Goal: Task Accomplishment & Management: Manage account settings

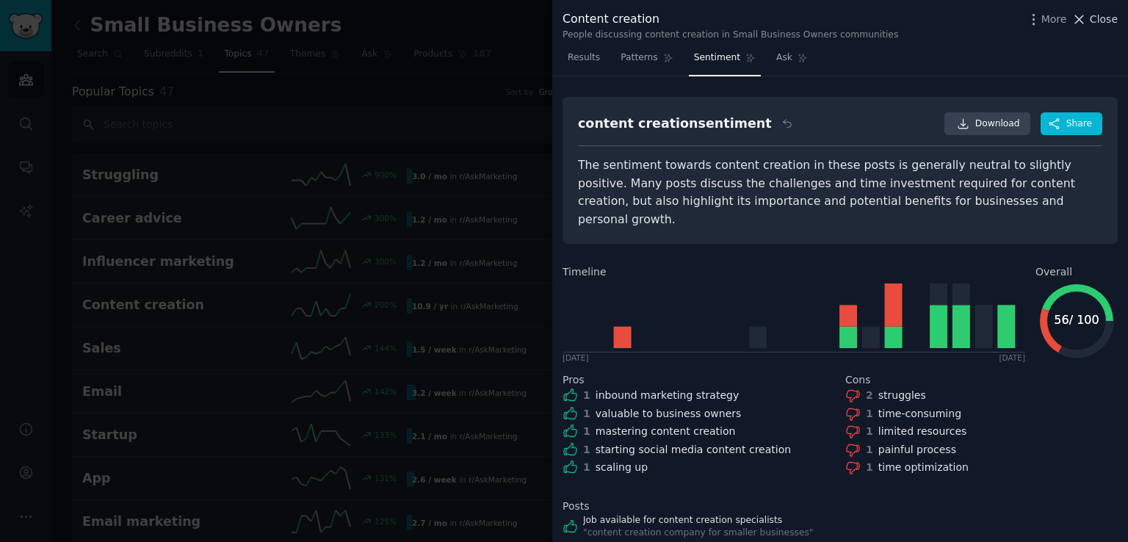
click at [1106, 18] on span "Close" at bounding box center [1104, 19] width 28 height 15
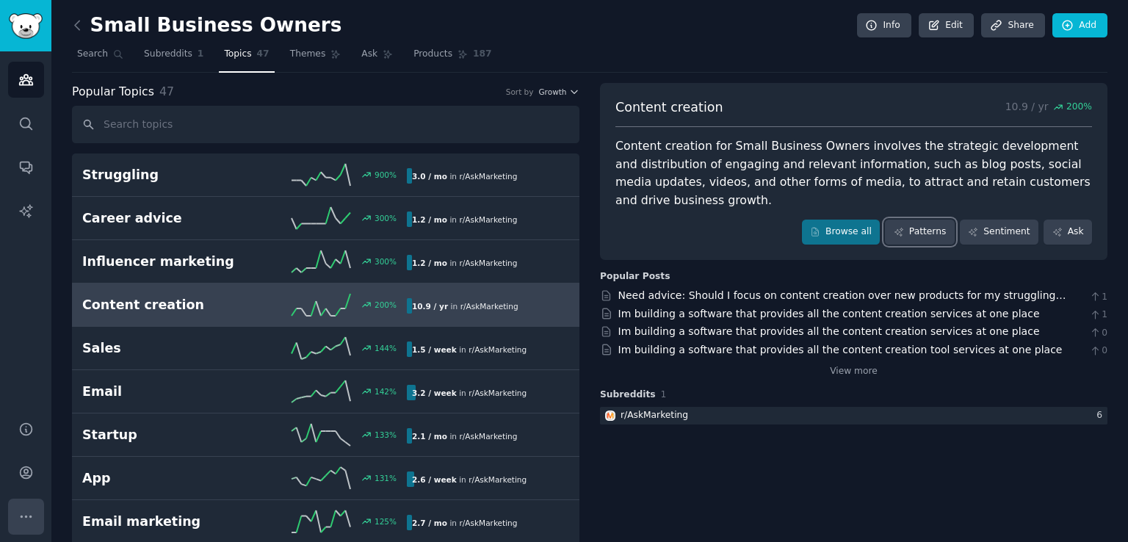
click at [29, 512] on icon "Sidebar" at bounding box center [25, 516] width 15 height 15
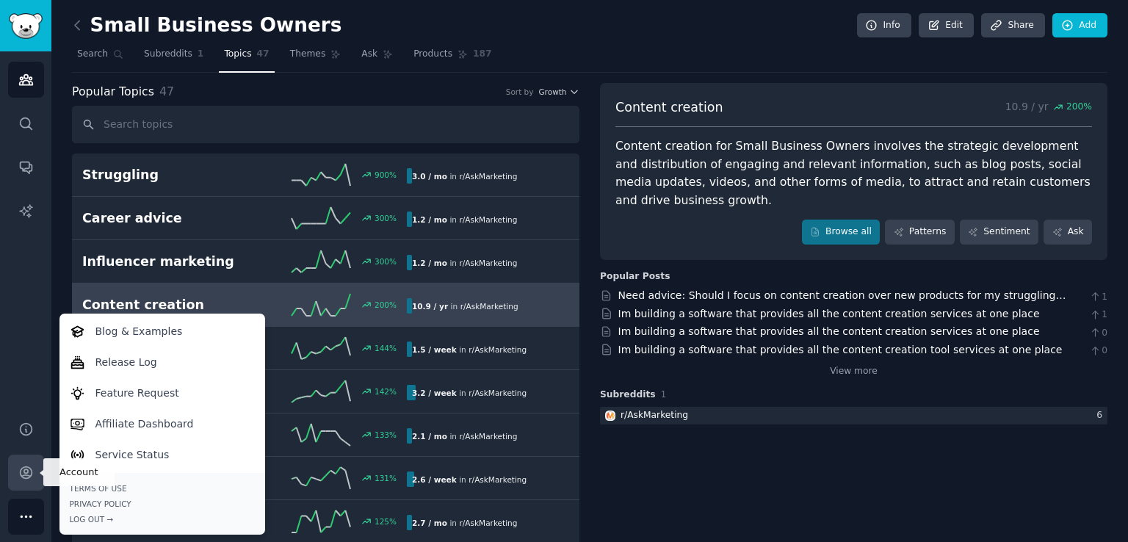
click at [28, 474] on icon "Sidebar" at bounding box center [25, 472] width 15 height 15
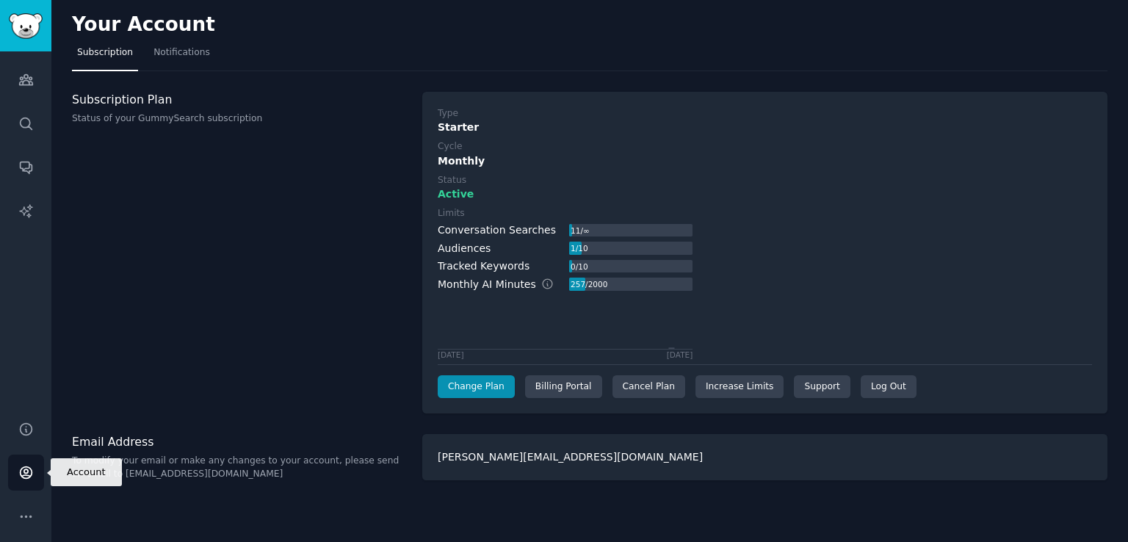
click at [23, 469] on icon "Sidebar" at bounding box center [25, 472] width 15 height 15
click at [648, 386] on div "Cancel Plan" at bounding box center [648, 386] width 73 height 23
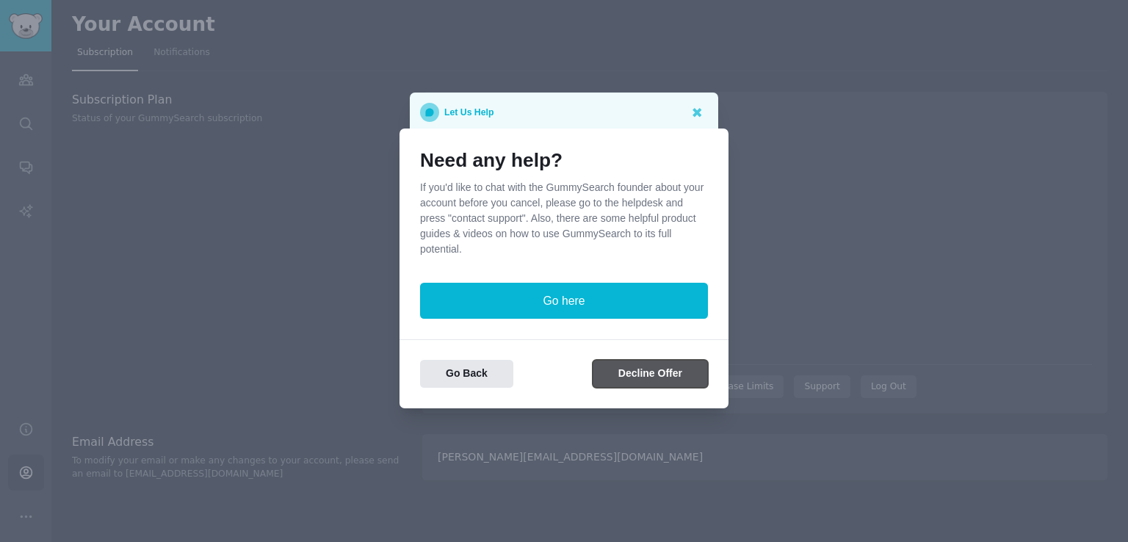
click at [662, 377] on button "Decline Offer" at bounding box center [650, 374] width 115 height 29
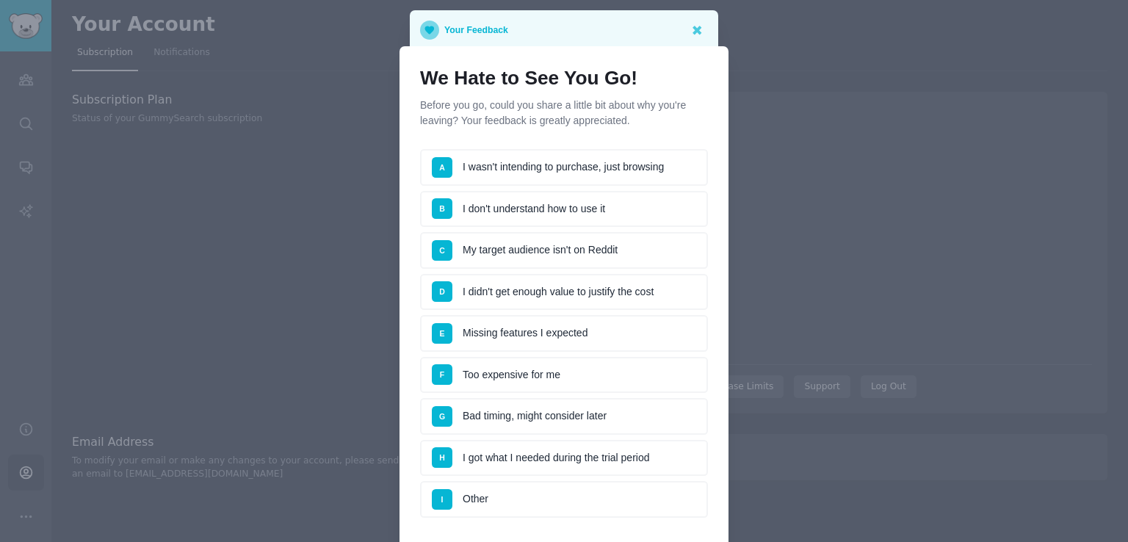
click at [557, 168] on li "A I wasn't intending to purchase, just browsing" at bounding box center [564, 167] width 288 height 37
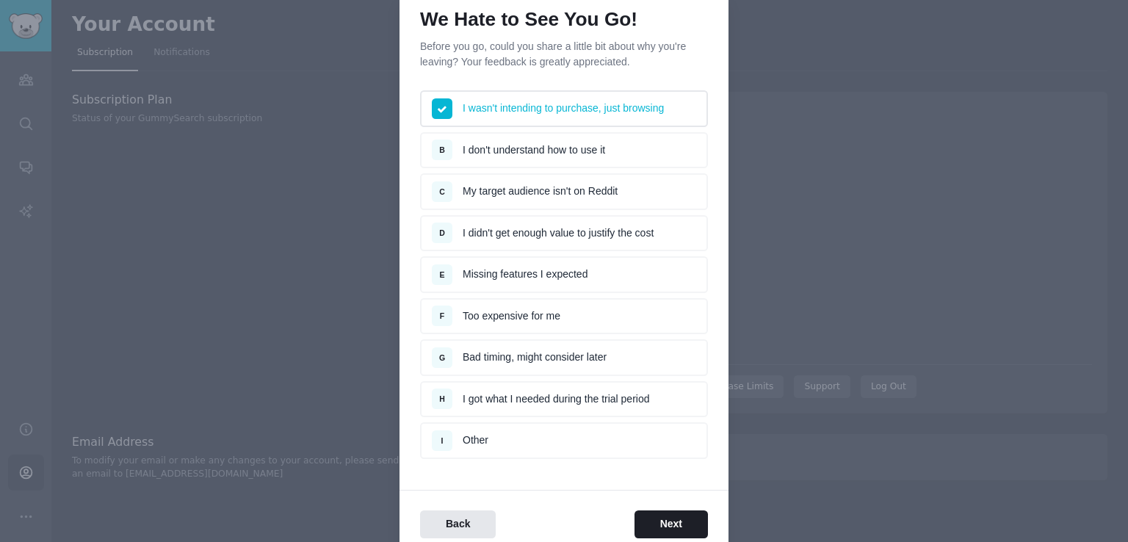
scroll to position [122, 0]
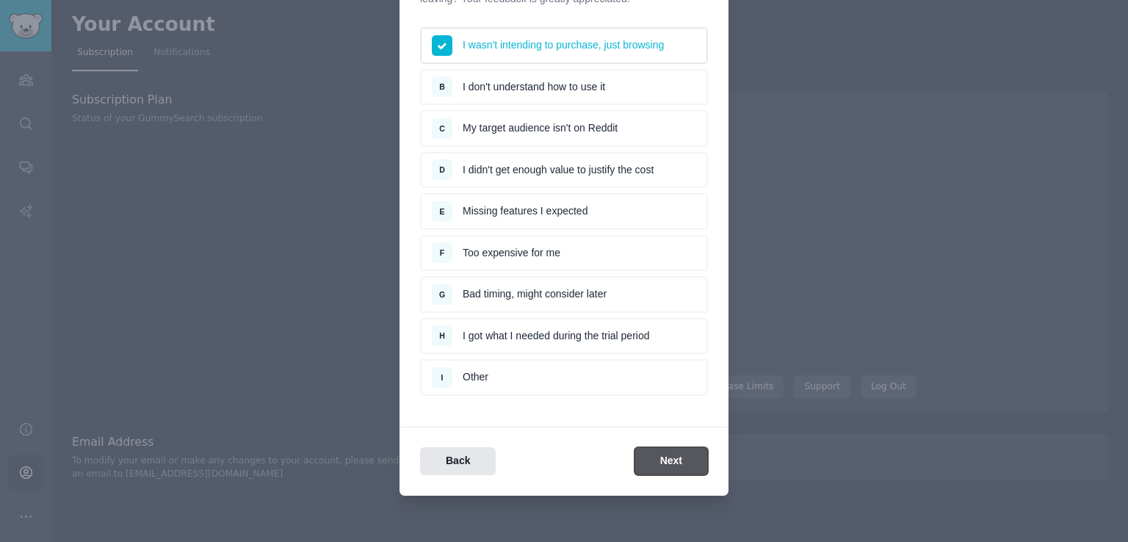
click at [664, 456] on button "Next" at bounding box center [670, 461] width 73 height 29
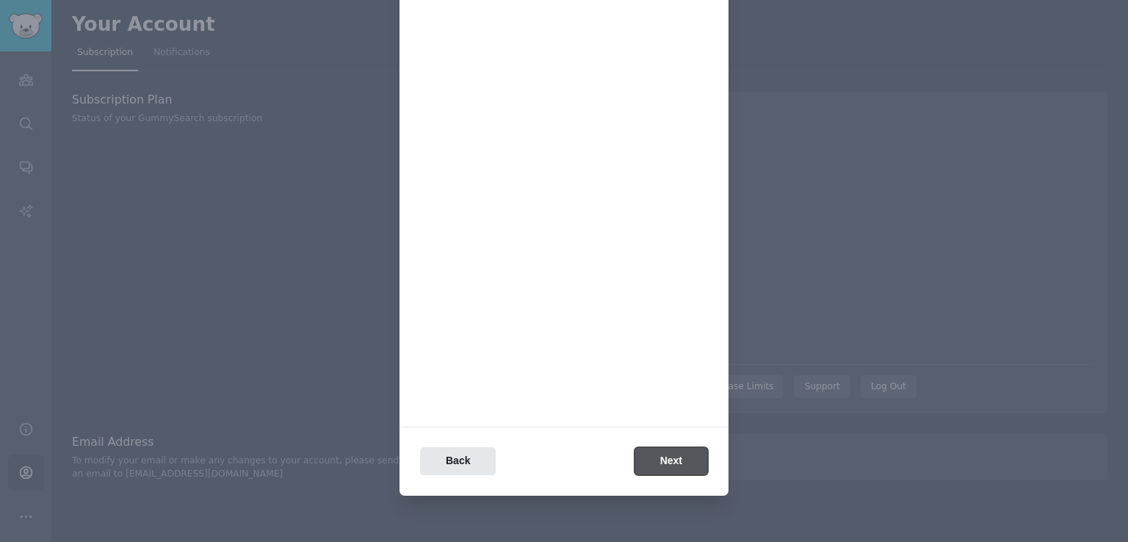
scroll to position [0, 0]
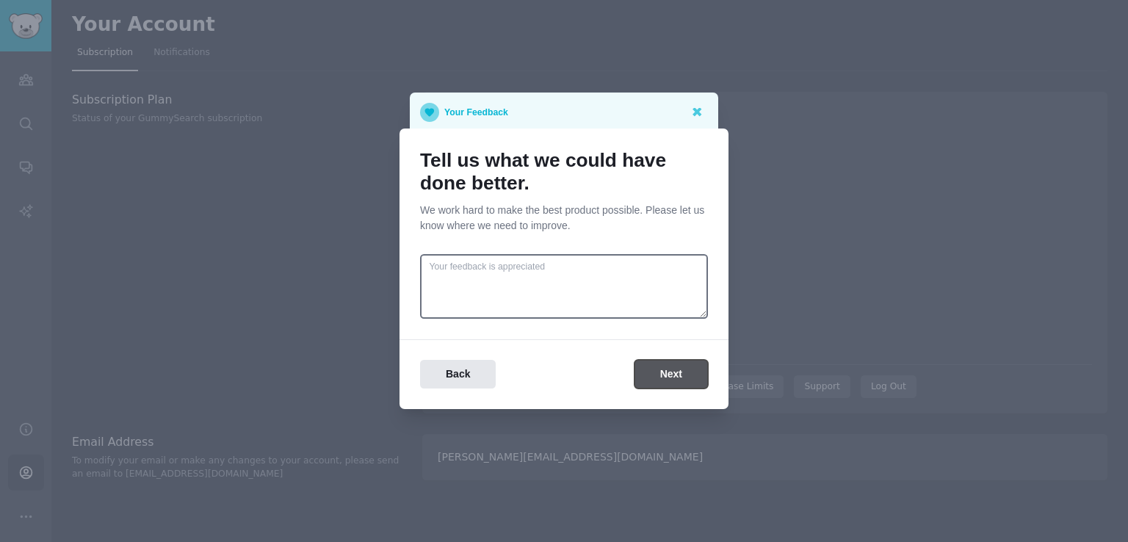
click at [667, 371] on button "Next" at bounding box center [670, 374] width 73 height 29
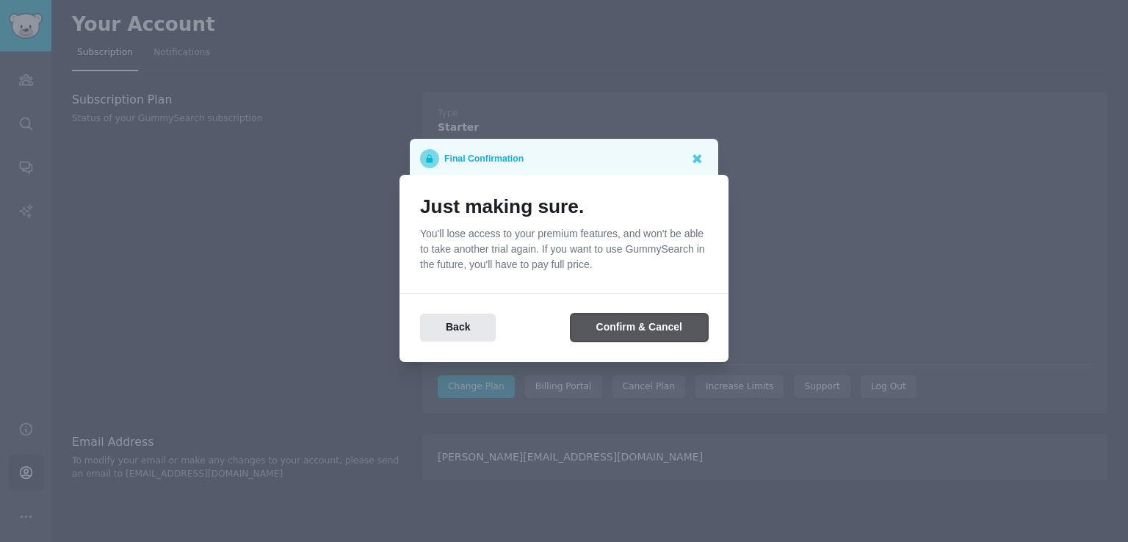
click at [629, 325] on button "Confirm & Cancel" at bounding box center [639, 328] width 137 height 29
